Goal: Check status: Check status

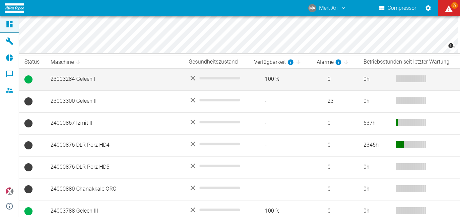
scroll to position [99, 0]
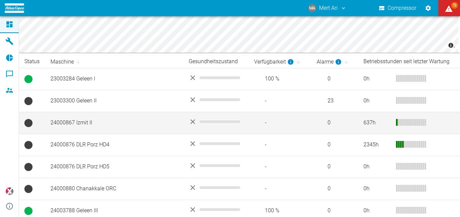
click at [94, 125] on td "24000867 Izmit II" at bounding box center [114, 123] width 138 height 22
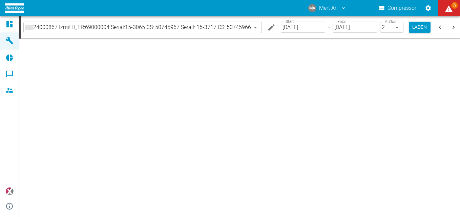
type input "2min"
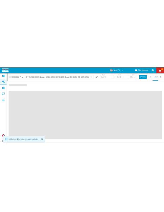
scroll to position [0, 16]
